Goal: Information Seeking & Learning: Learn about a topic

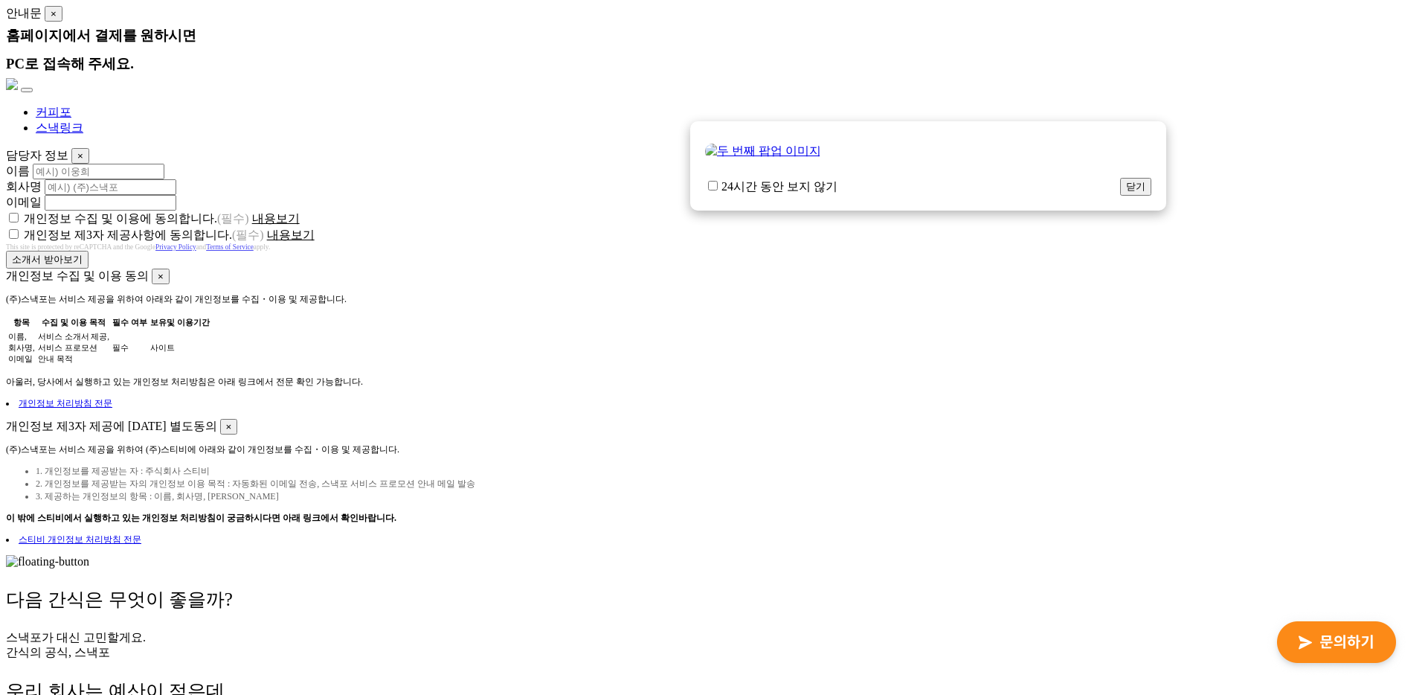
click at [515, 132] on li "스낵링크" at bounding box center [729, 129] width 1387 height 16
click at [592, 164] on div "이름" at bounding box center [714, 172] width 1417 height 16
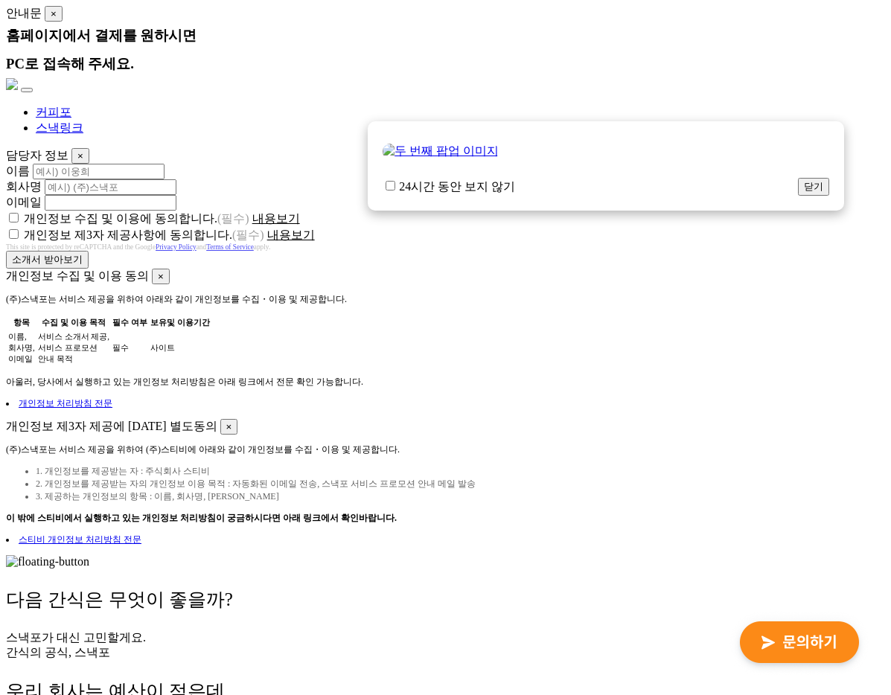
click at [746, 92] on div "커피포 스낵링크" at bounding box center [445, 107] width 879 height 58
click at [643, 25] on div "홈페이지에서 결제를 원하시면 PC로 접속해 주세요." at bounding box center [445, 50] width 879 height 57
click at [626, 318] on div "항목 수집 및 이용 목적 필수 여부 보유및 이용기간 이름, 회사명, 이메일 서비스 소개서 제공, 서비스 프로모션 안내 목적 필수 사이트" at bounding box center [445, 341] width 879 height 52
click at [450, 251] on div "소개서 받아보기" at bounding box center [445, 260] width 879 height 18
click at [708, 362] on div "(주)스낵포는 서비스 제공을 위하여 아래와 같이 개인정보를 수집・이용 및 제공합니다. 항목 수집 및 이용 목적 필수 여부 보유및 이용기간 이름…" at bounding box center [445, 351] width 879 height 117
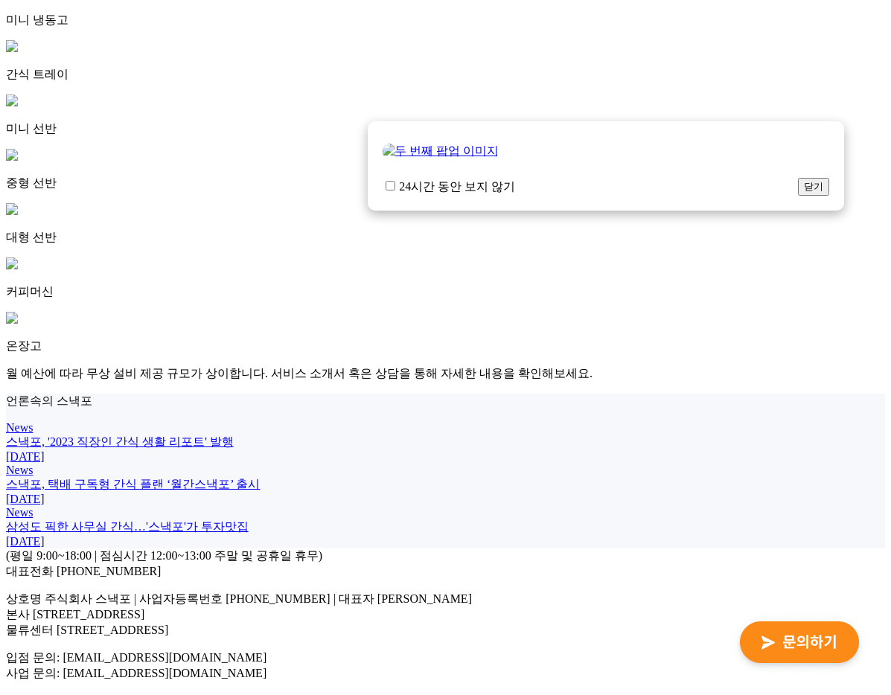
scroll to position [4088, 0]
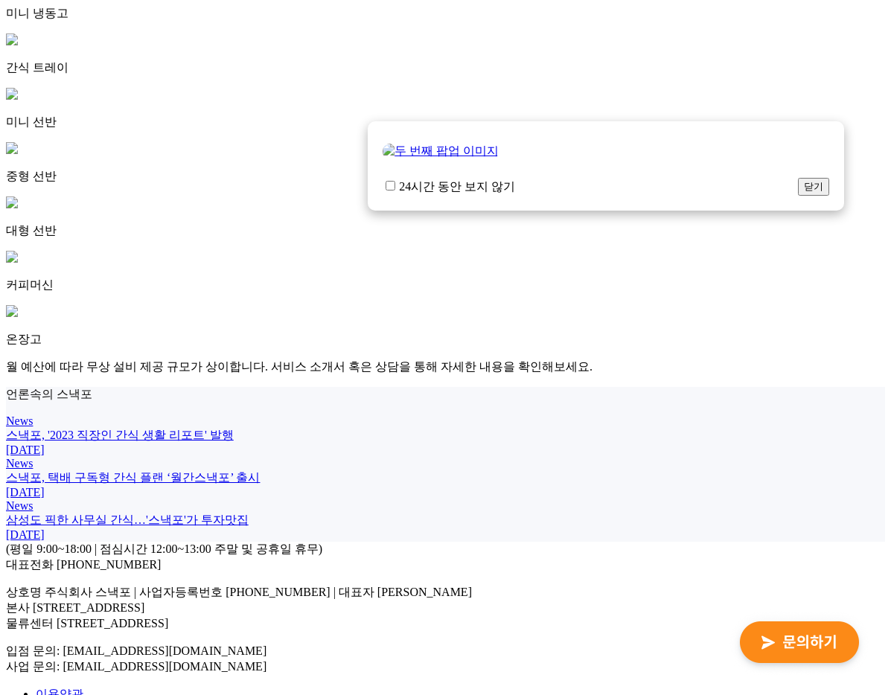
click at [423, 142] on div "중형 선반" at bounding box center [445, 163] width 879 height 42
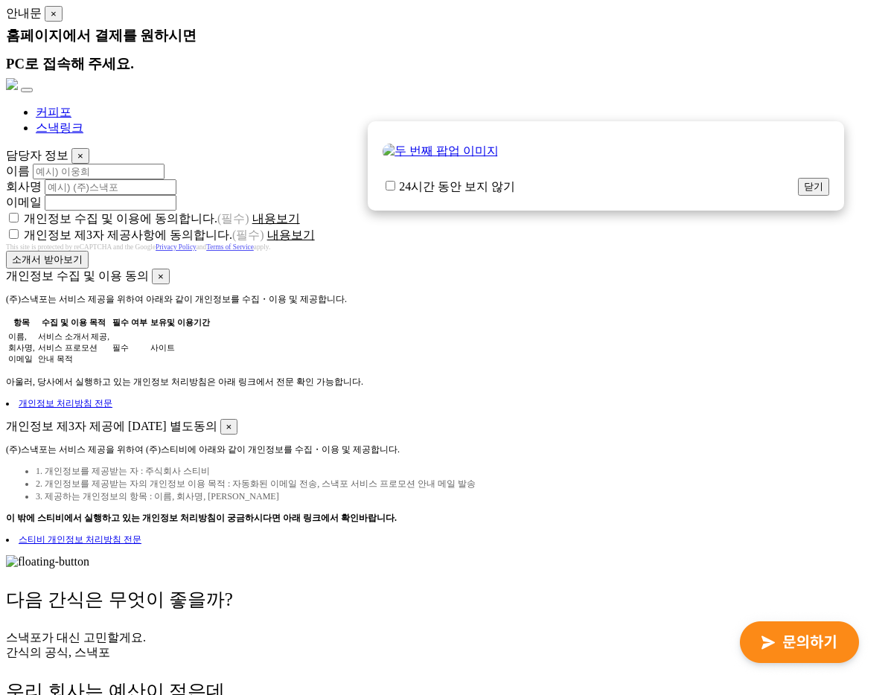
click at [385, 321] on div "항목 수집 및 이용 목적 필수 여부 보유및 이용기간 이름, 회사명, 이메일 서비스 소개서 제공, 서비스 프로모션 안내 목적 필수 사이트" at bounding box center [445, 341] width 879 height 52
click at [286, 121] on li "스낵링크" at bounding box center [460, 129] width 849 height 16
click at [827, 397] on p "개인정보 처리방침 전문" at bounding box center [445, 403] width 879 height 13
click at [656, 315] on div "항목 수집 및 이용 목적 필수 여부 보유및 이용기간 이름, 회사명, 이메일 서비스 소개서 제공, 서비스 프로모션 안내 목적 필수 사이트" at bounding box center [445, 341] width 879 height 52
click at [708, 446] on div "(주)스낵포는 서비스 제공을 위하여 (주)스티비에 아래와 같이 개인정보를 수집・이용 및 제공합니다. 1. 개인정보를 제공받는 자 : 주식회사 …" at bounding box center [445, 494] width 879 height 103
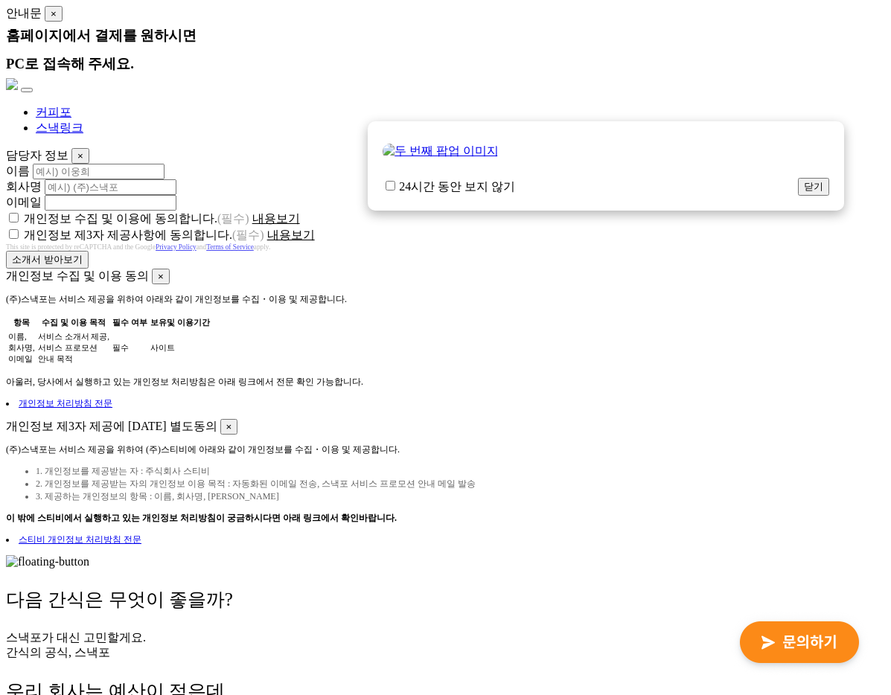
click at [710, 321] on div "항목 수집 및 이용 목적 필수 여부 보유및 이용기간 이름, 회사명, 이메일 서비스 소개서 제공, 서비스 프로모션 안내 목적 필수 사이트" at bounding box center [445, 341] width 879 height 52
click at [533, 42] on div "홈페이지에서 결제를 원하시면 PC로 접속해 주세요." at bounding box center [445, 50] width 879 height 57
click at [431, 315] on div "항목 수집 및 이용 목적 필수 여부 보유및 이용기간 이름, 회사명, 이메일 서비스 소개서 제공, 서비스 프로모션 안내 목적 필수 사이트" at bounding box center [445, 341] width 879 height 52
click at [816, 183] on button "닫기" at bounding box center [813, 187] width 31 height 18
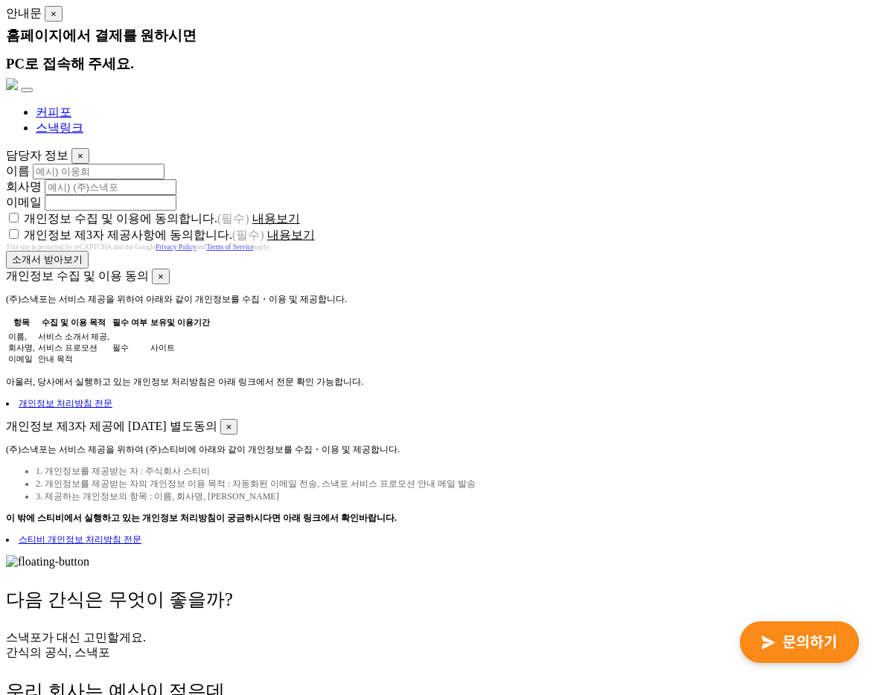
click at [627, 247] on div "This site is protected by reCAPTCHA and the Google Privacy Policy and Terms of …" at bounding box center [445, 246] width 879 height 7
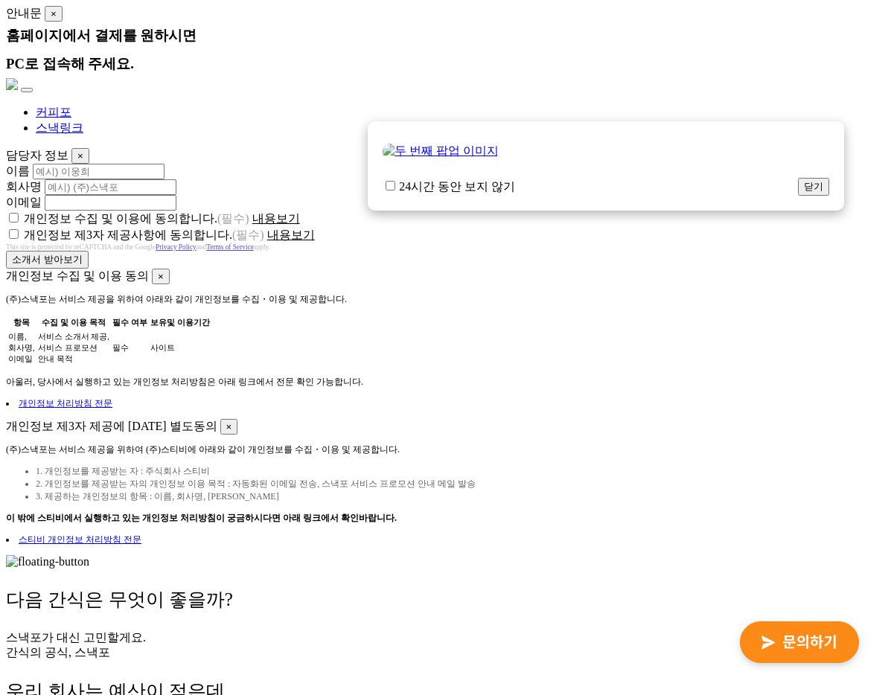
click at [51, 14] on span "×" at bounding box center [54, 13] width 6 height 11
click at [815, 182] on button "닫기" at bounding box center [813, 187] width 31 height 18
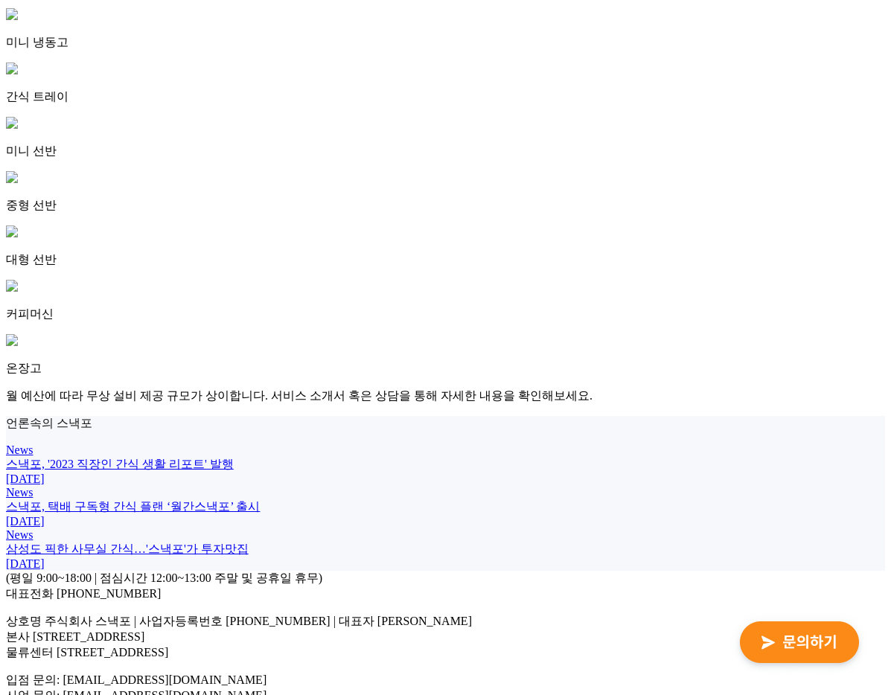
scroll to position [4088, 0]
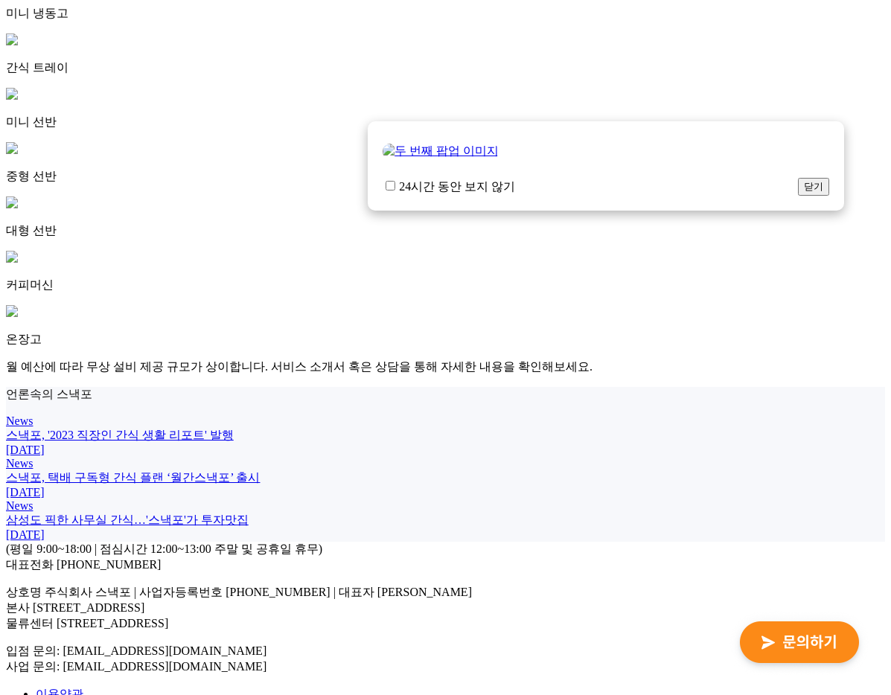
click at [500, 414] on div "News" at bounding box center [445, 420] width 879 height 13
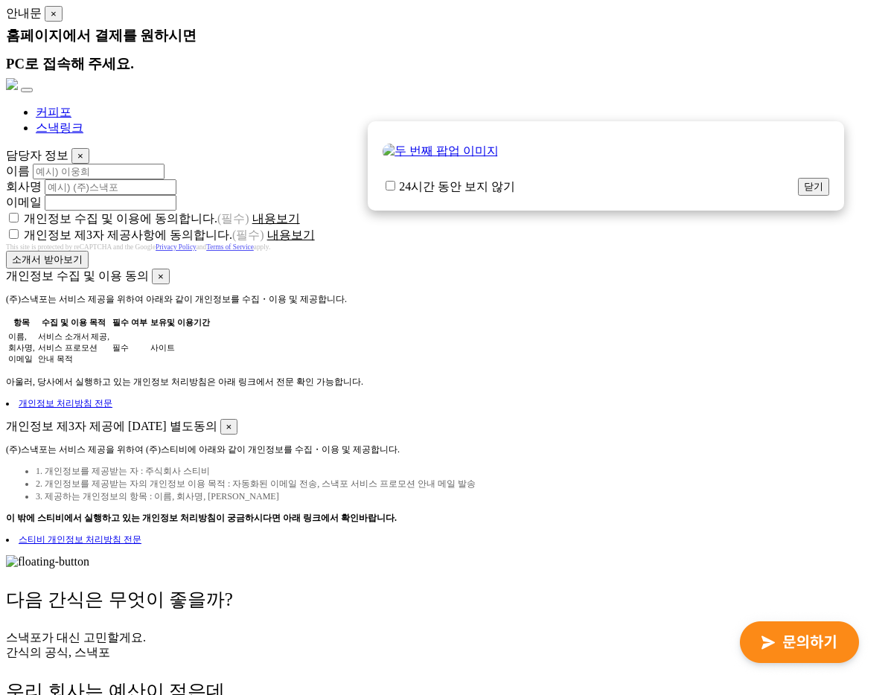
click at [485, 339] on div "항목 수집 및 이용 목적 필수 여부 보유및 이용기간 이름, 회사명, 이메일 서비스 소개서 제공, 서비스 프로모션 안내 목적 필수 사이트" at bounding box center [445, 341] width 879 height 52
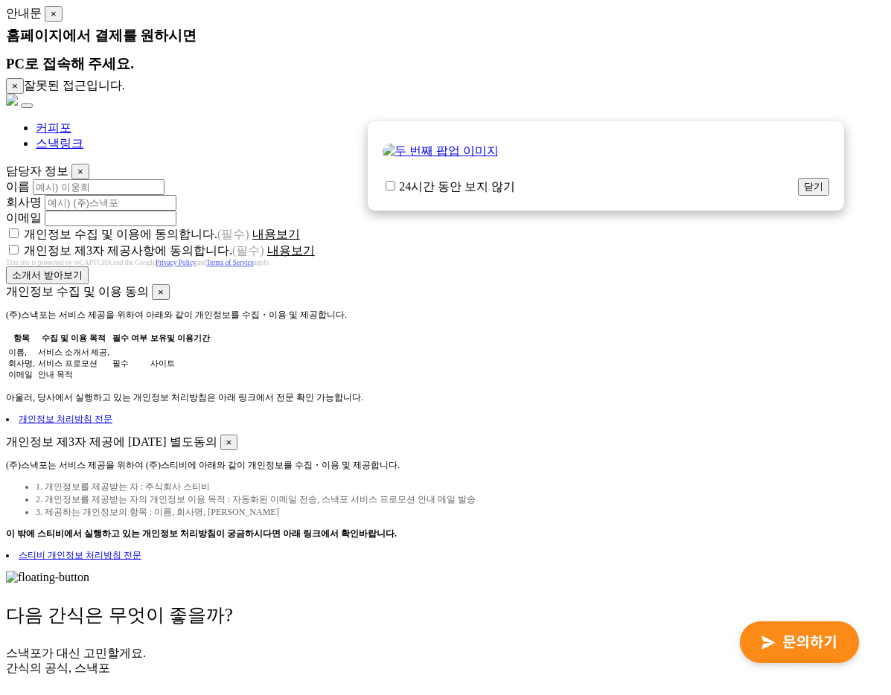
click at [730, 66] on div "홈페이지에서 결제를 원하시면 PC로 접속해 주세요." at bounding box center [445, 50] width 879 height 57
